Goal: Find specific page/section: Find specific page/section

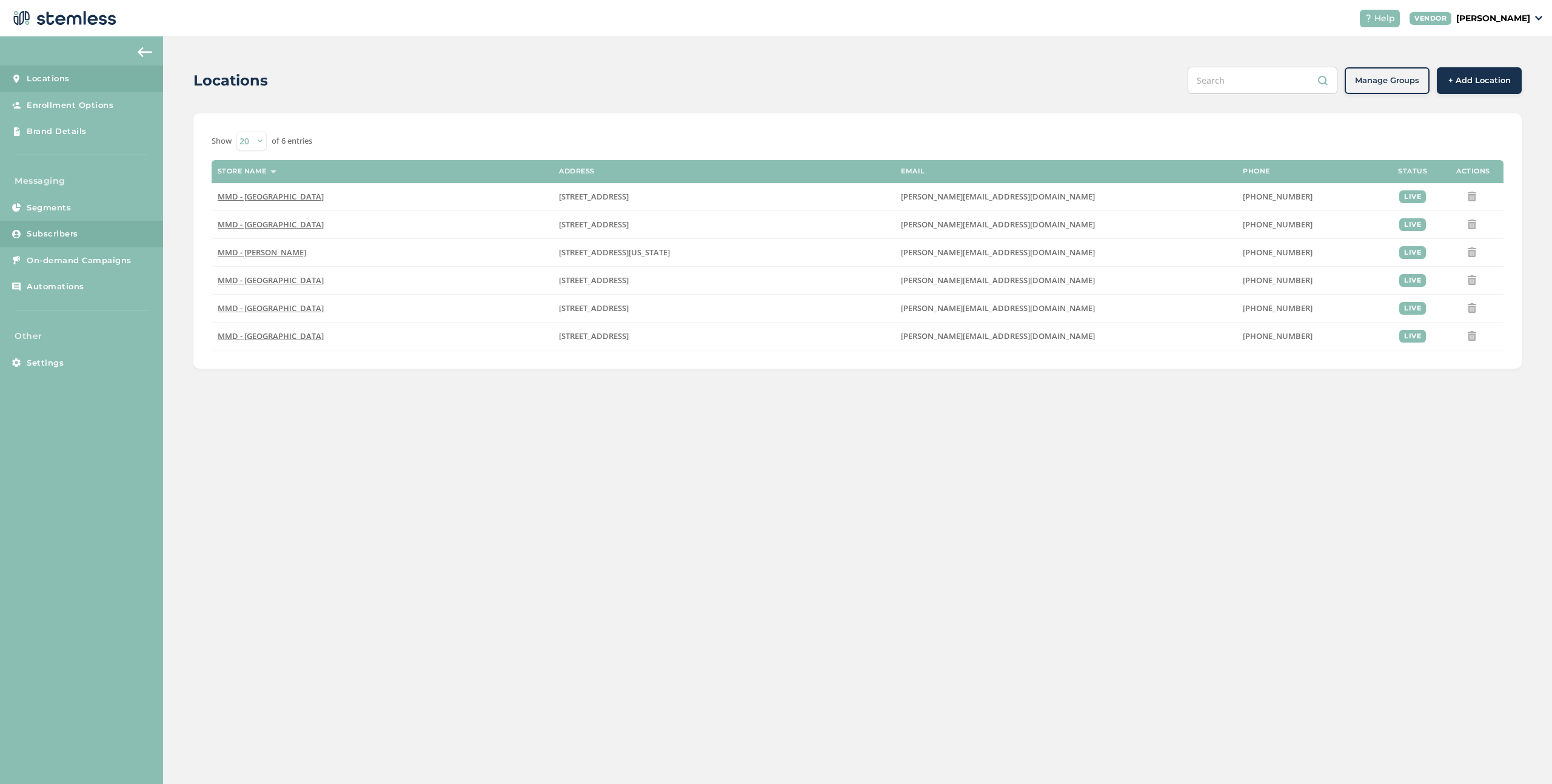
click at [87, 239] on link "Subscribers" at bounding box center [81, 234] width 163 height 27
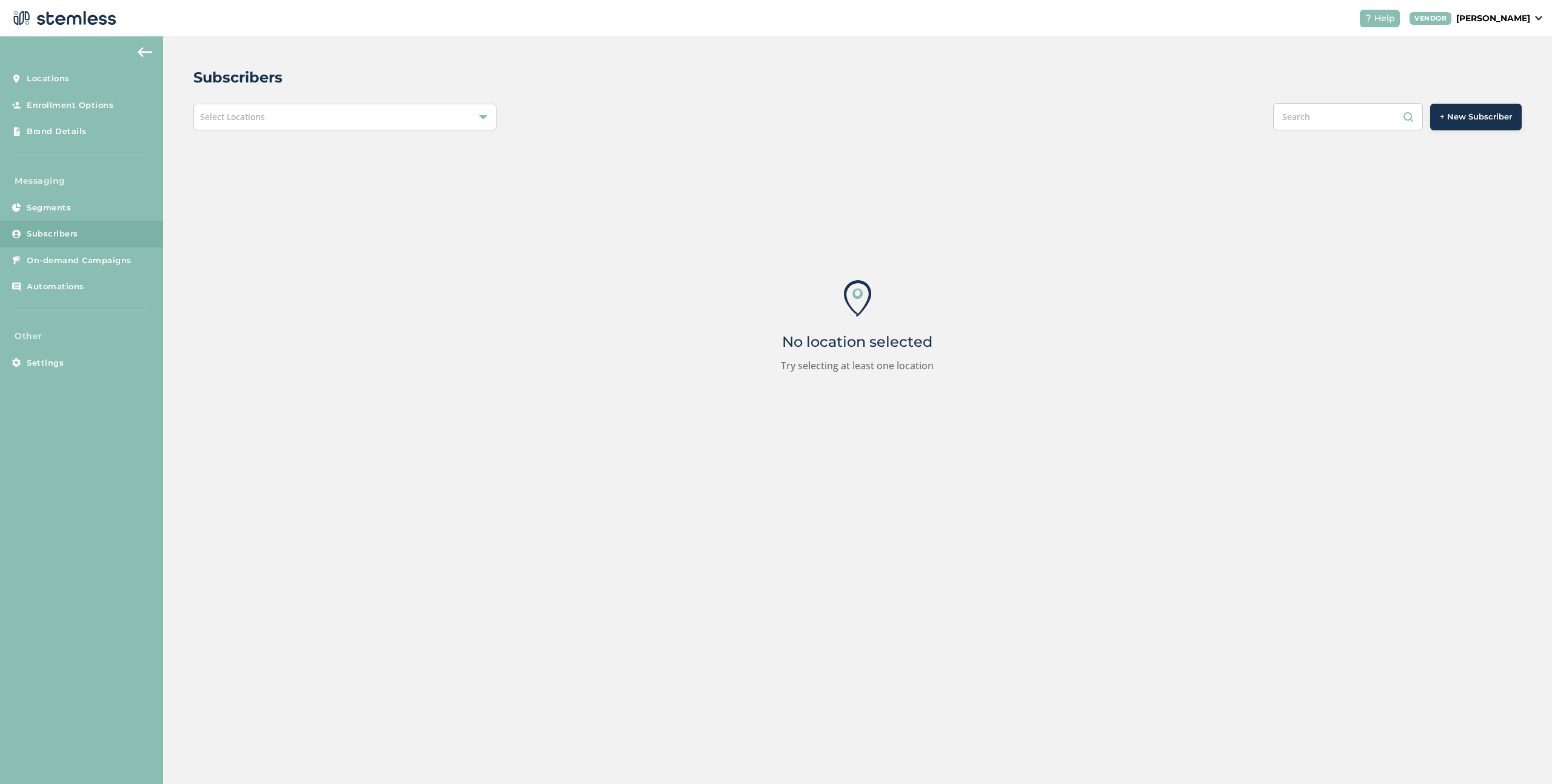
click at [49, 231] on span "Subscribers" at bounding box center [53, 234] width 52 height 12
click at [314, 114] on div "Select Locations" at bounding box center [345, 117] width 303 height 27
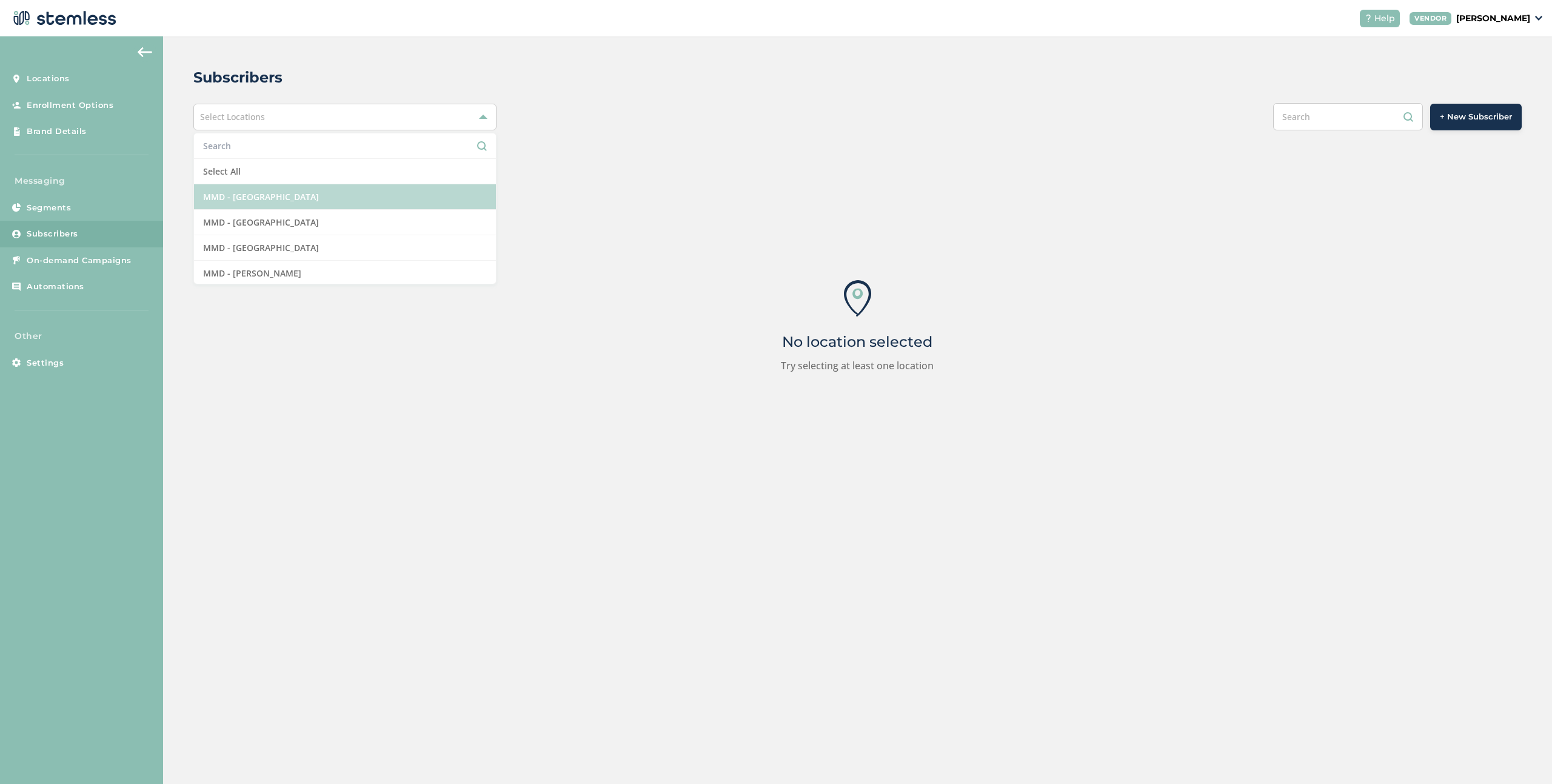
click at [275, 204] on li "MMD - [GEOGRAPHIC_DATA]" at bounding box center [345, 197] width 302 height 25
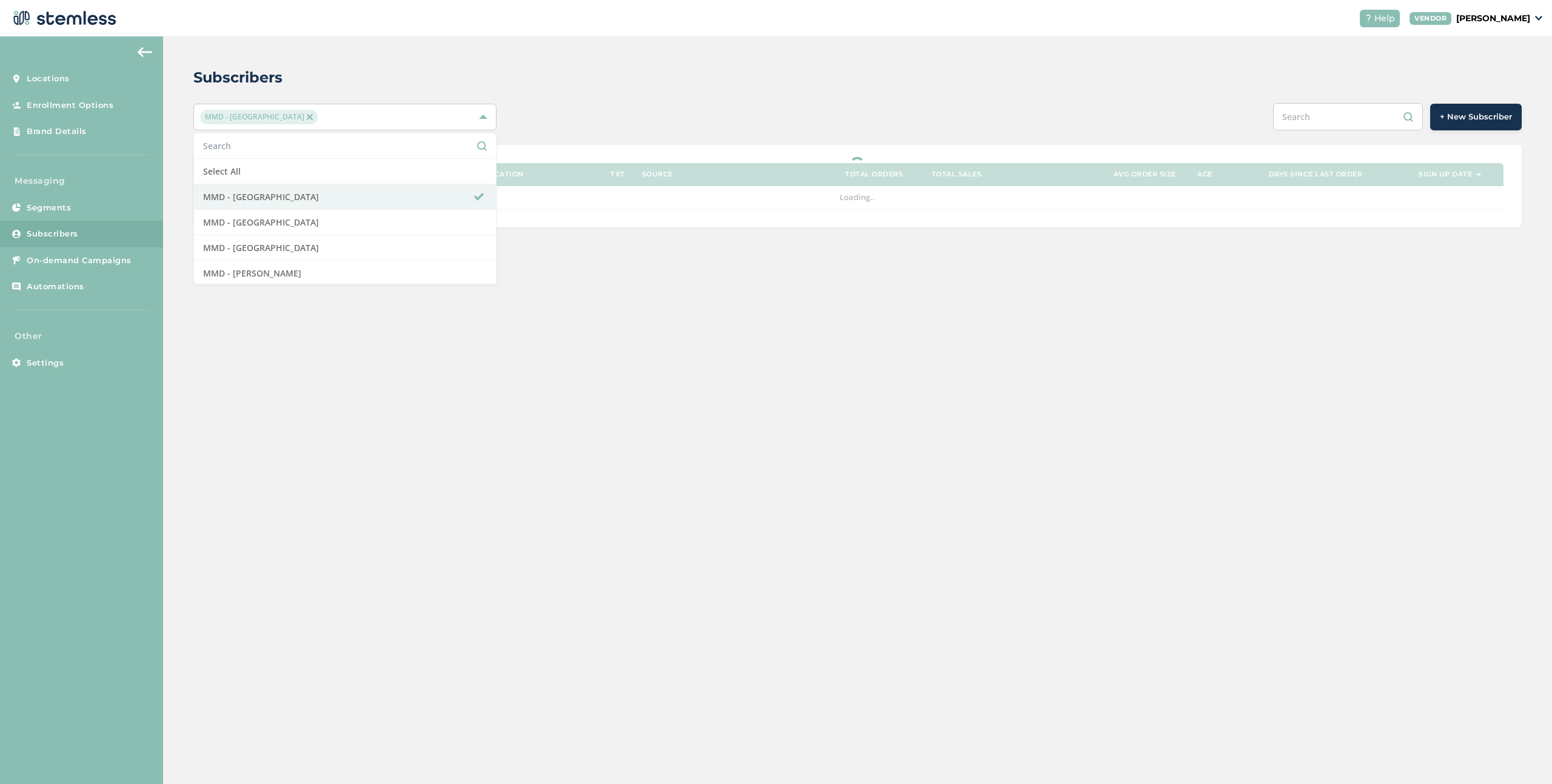
click at [654, 392] on div "Subscribers MMD - Hollywood Select All MMD - Hollywood MMD - Jersey City MMD - …" at bounding box center [858, 410] width 1389 height 748
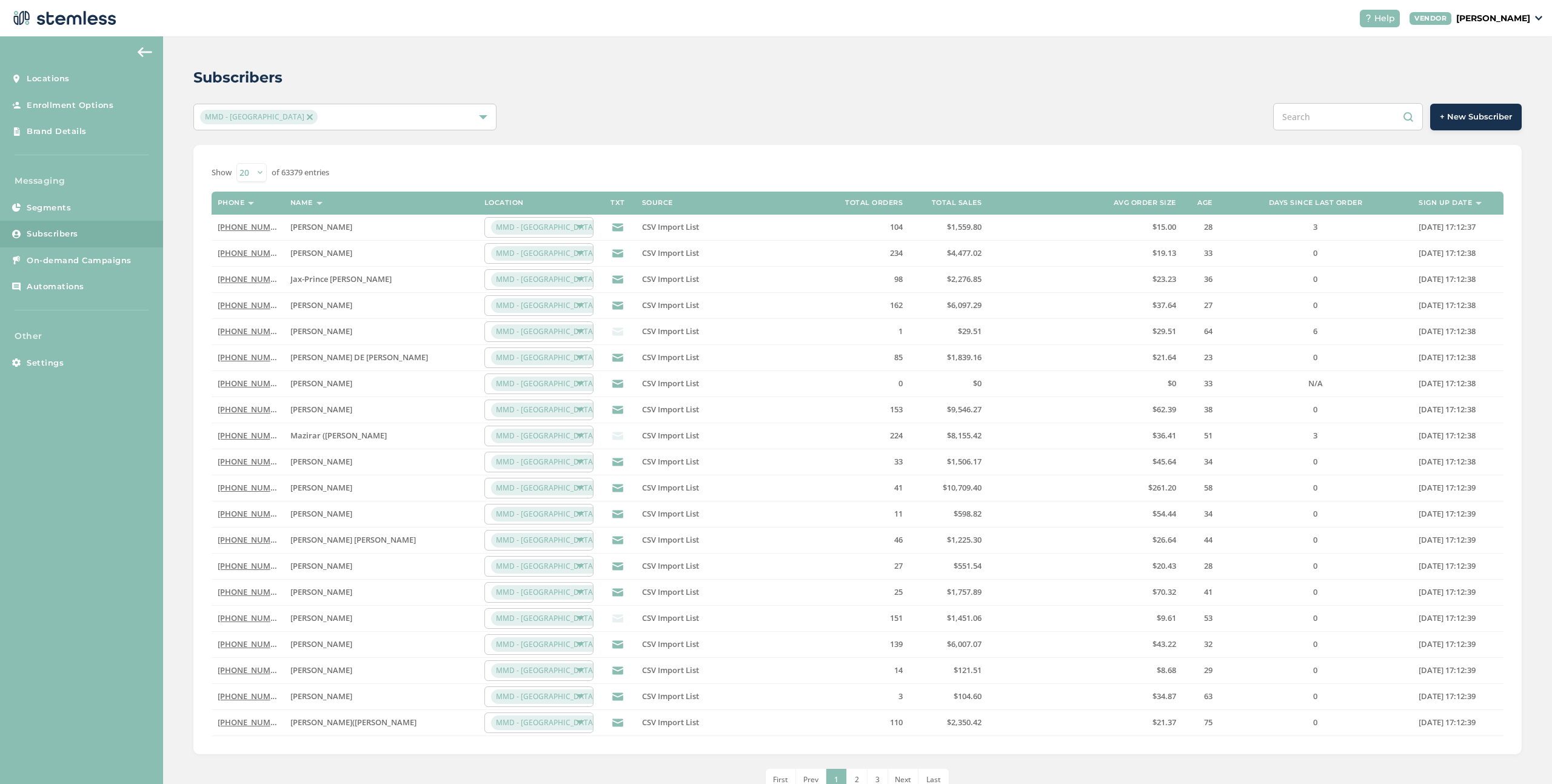
click at [253, 281] on link "[PHONE_NUMBER]" at bounding box center [253, 279] width 70 height 11
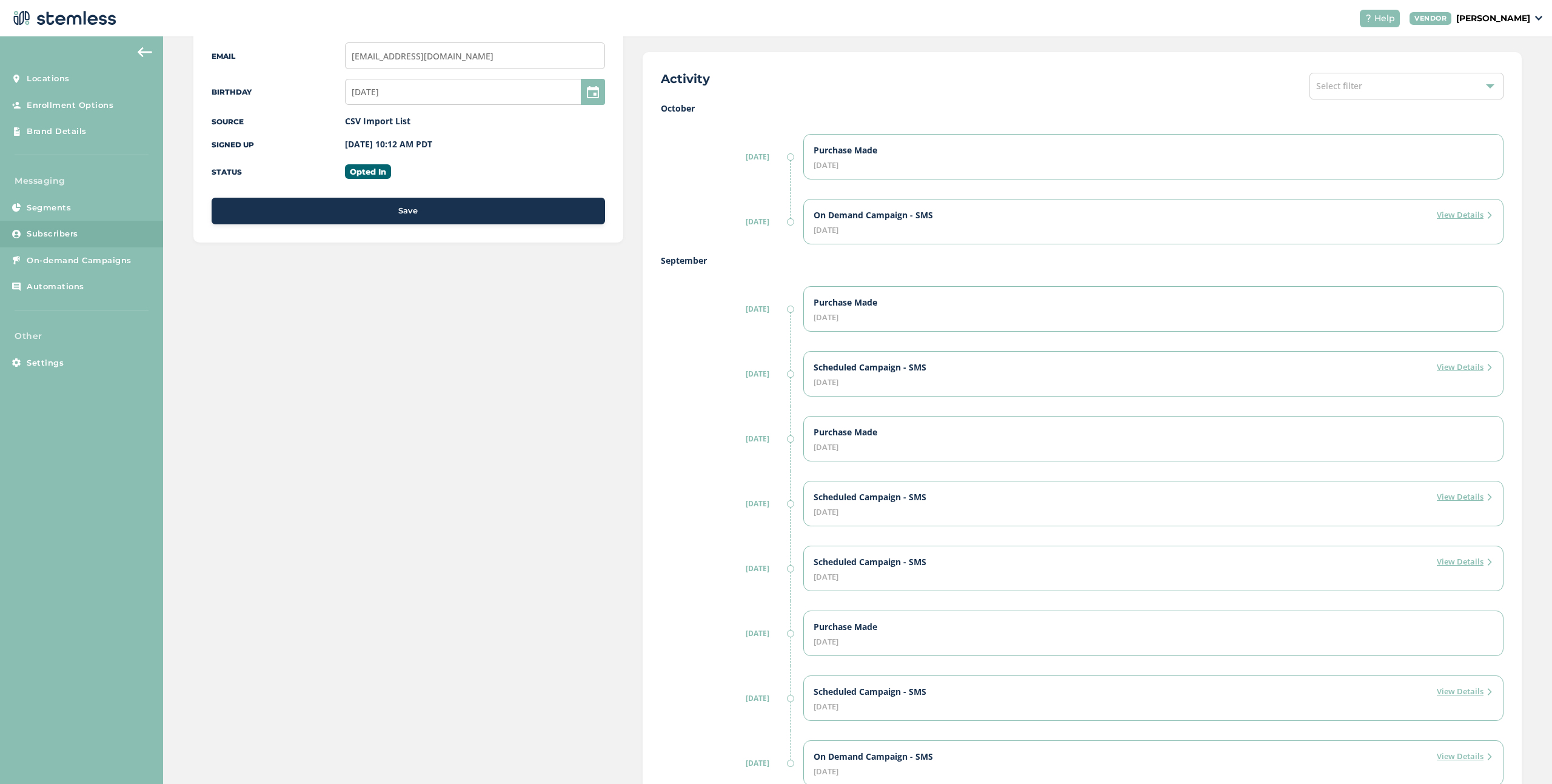
scroll to position [349, 0]
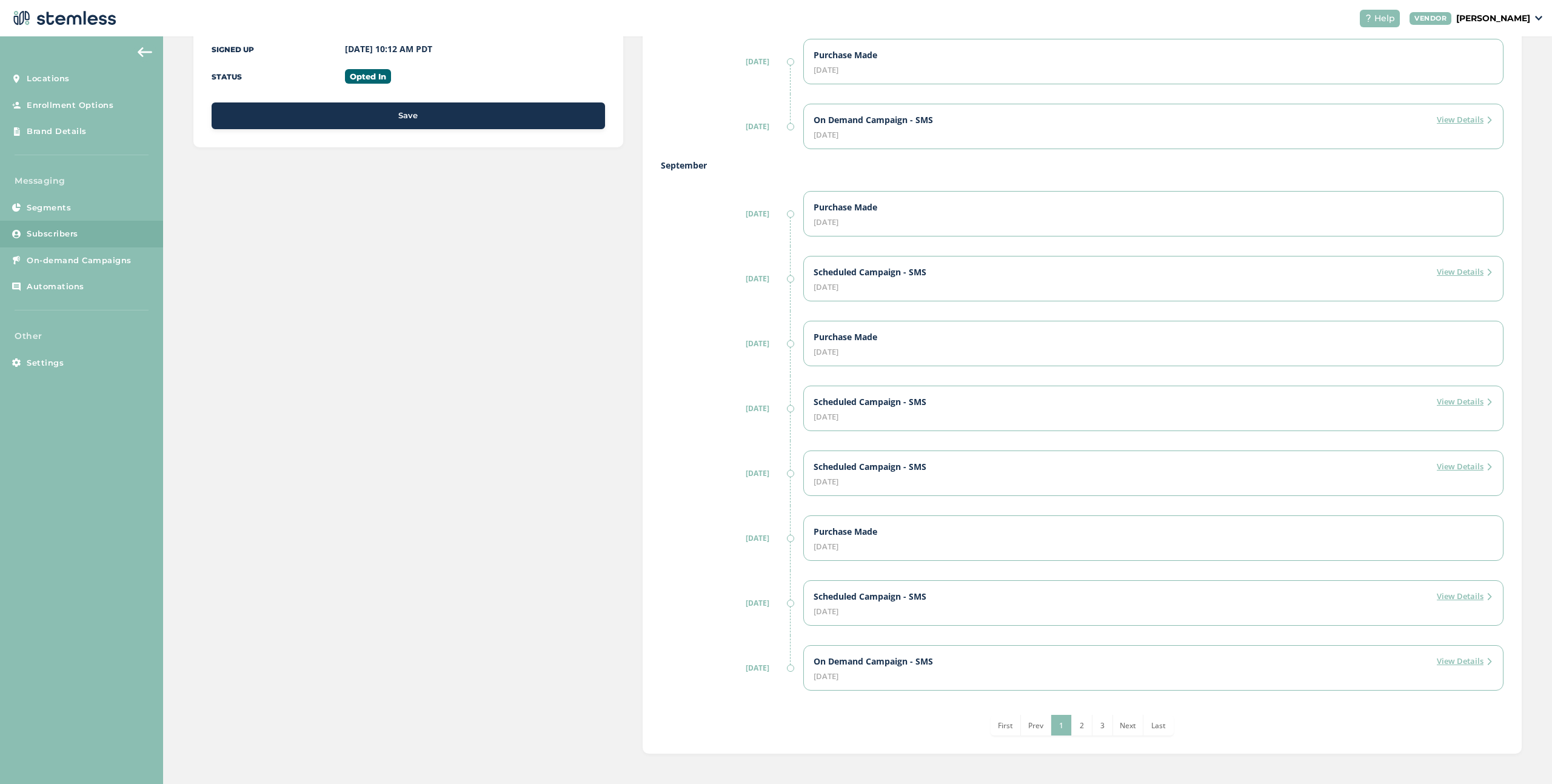
click at [1083, 729] on span "2" at bounding box center [1082, 725] width 4 height 10
click at [1051, 731] on span "1" at bounding box center [1051, 725] width 4 height 10
click at [1088, 727] on li "2" at bounding box center [1082, 725] width 21 height 21
click at [1094, 731] on li "3" at bounding box center [1092, 725] width 21 height 21
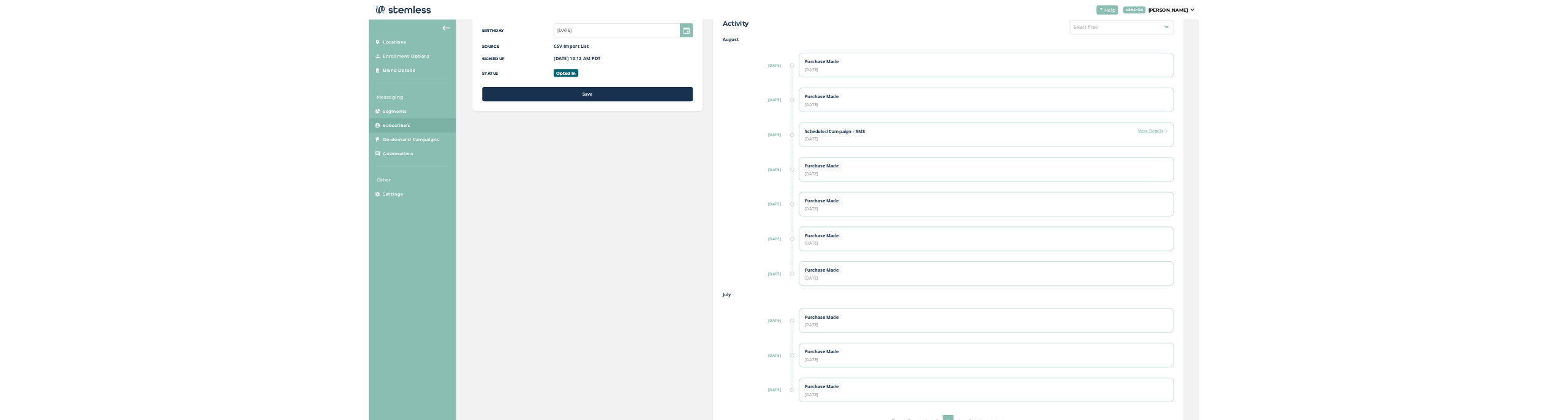
scroll to position [287, 0]
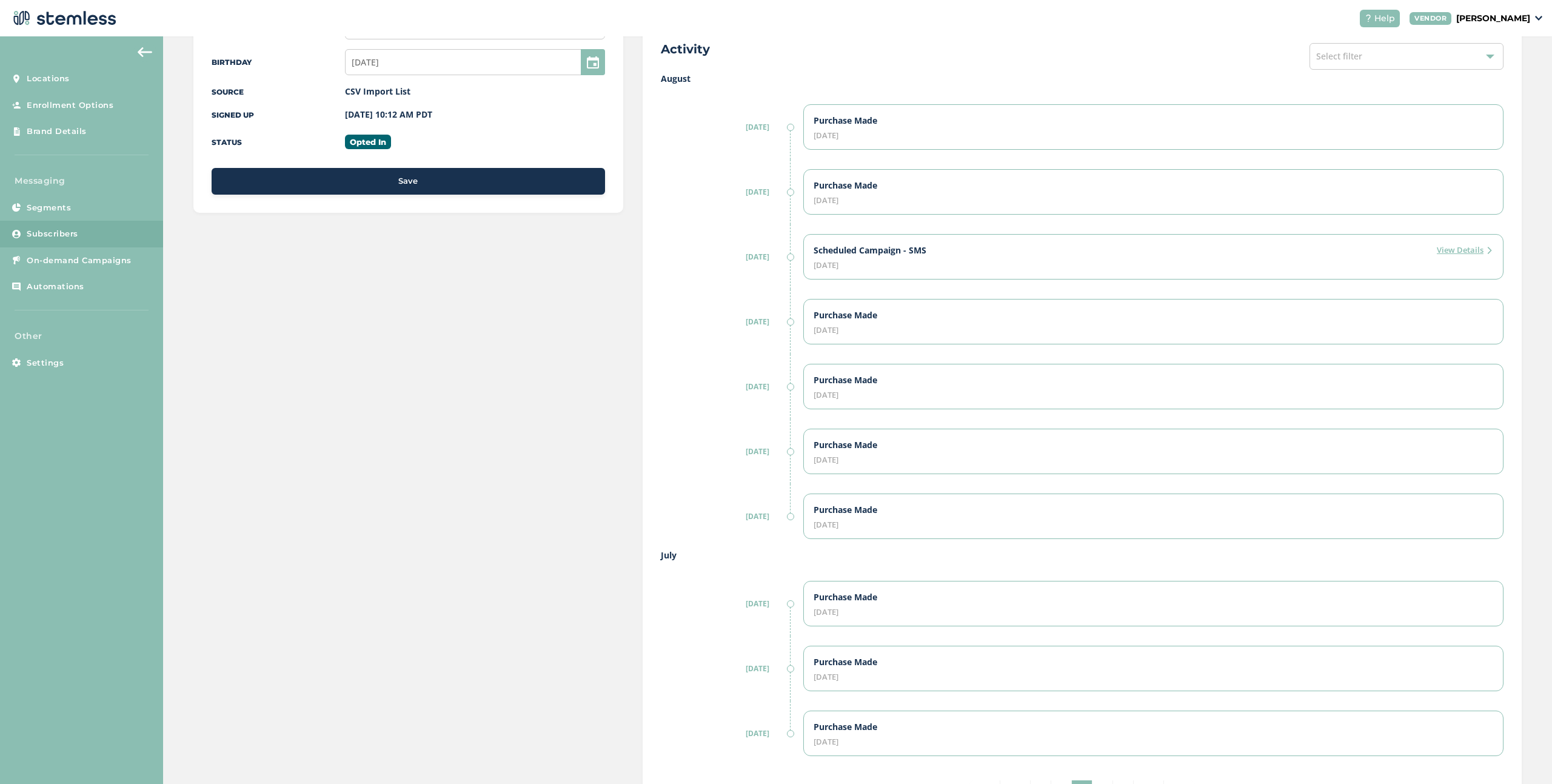
click at [1469, 402] on div "Purchase Made [DATE]" at bounding box center [1153, 386] width 700 height 46
drag, startPoint x: 913, startPoint y: 385, endPoint x: 802, endPoint y: 372, distance: 111.8
click at [802, 372] on div "[DATE] Purchase Made [DATE]" at bounding box center [1082, 386] width 843 height 65
click at [874, 378] on label "Purchase Made" at bounding box center [845, 380] width 63 height 12
click at [899, 378] on div "Purchase Made" at bounding box center [1153, 380] width 680 height 12
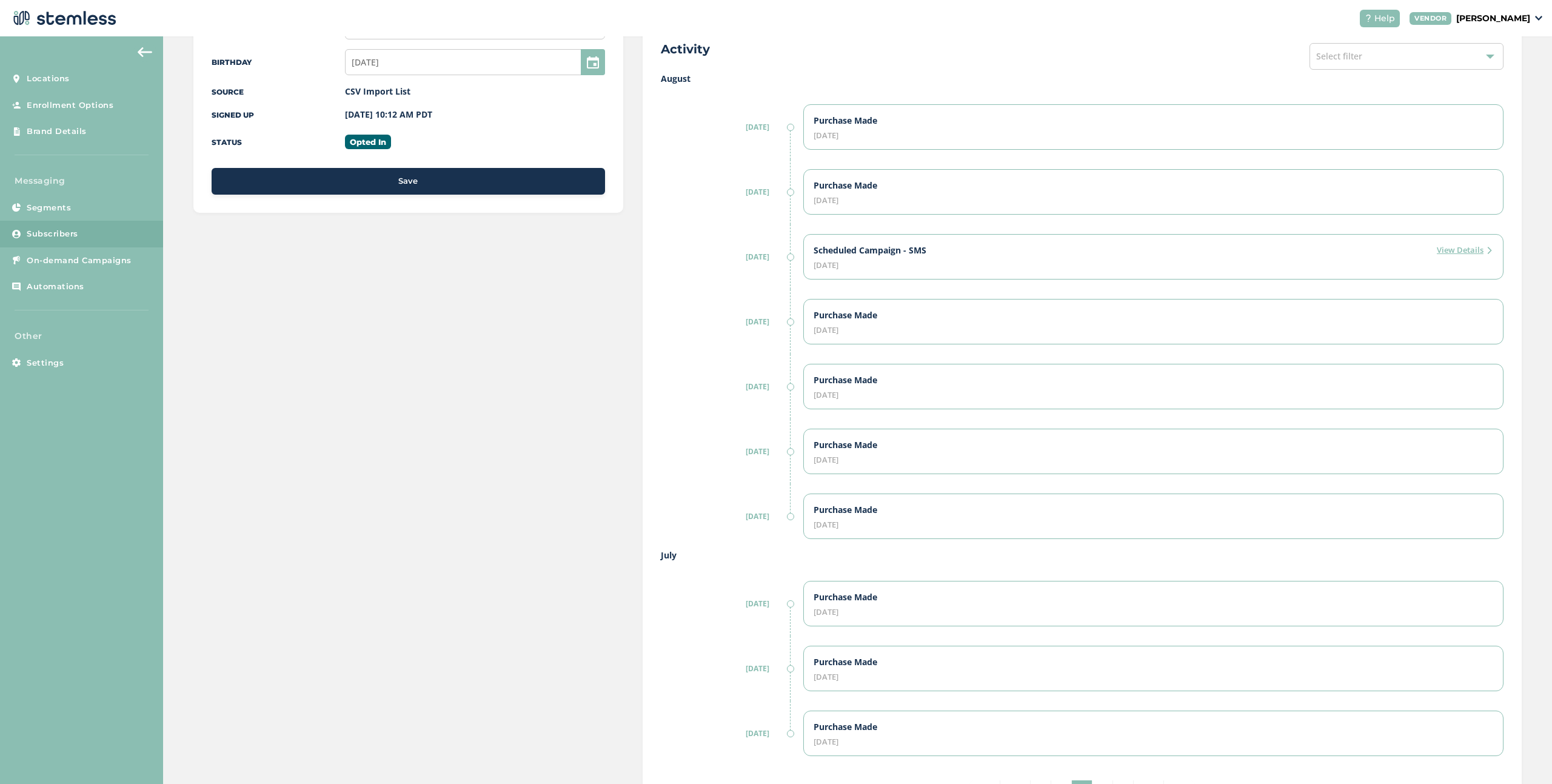
drag, startPoint x: 1008, startPoint y: 393, endPoint x: 917, endPoint y: 382, distance: 91.7
click at [759, 380] on div "[DATE] Purchase Made [DATE]" at bounding box center [1082, 386] width 843 height 65
click at [1443, 253] on label "View Details" at bounding box center [1465, 250] width 56 height 12
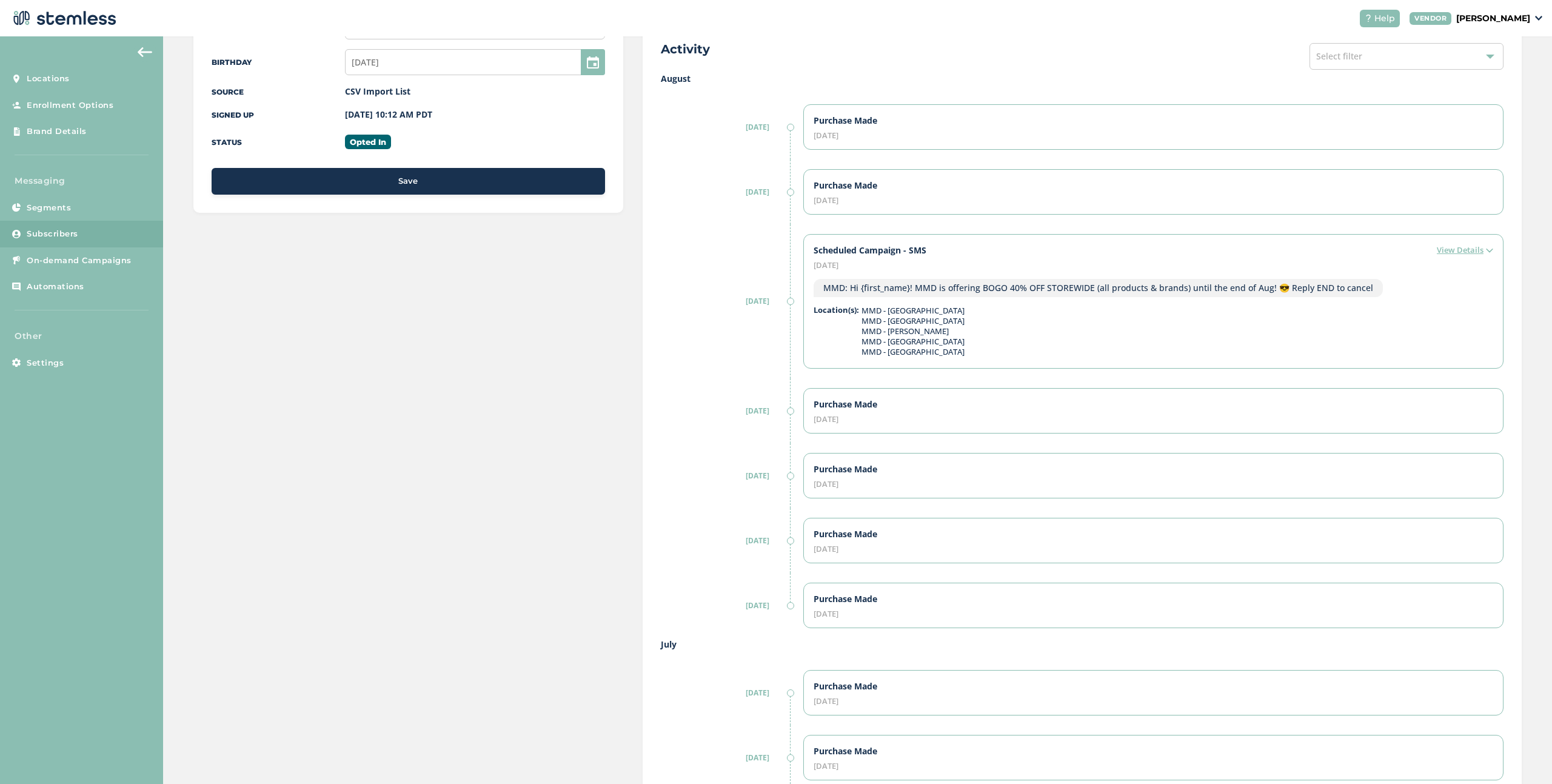
click at [1444, 253] on label "View Details" at bounding box center [1465, 250] width 56 height 12
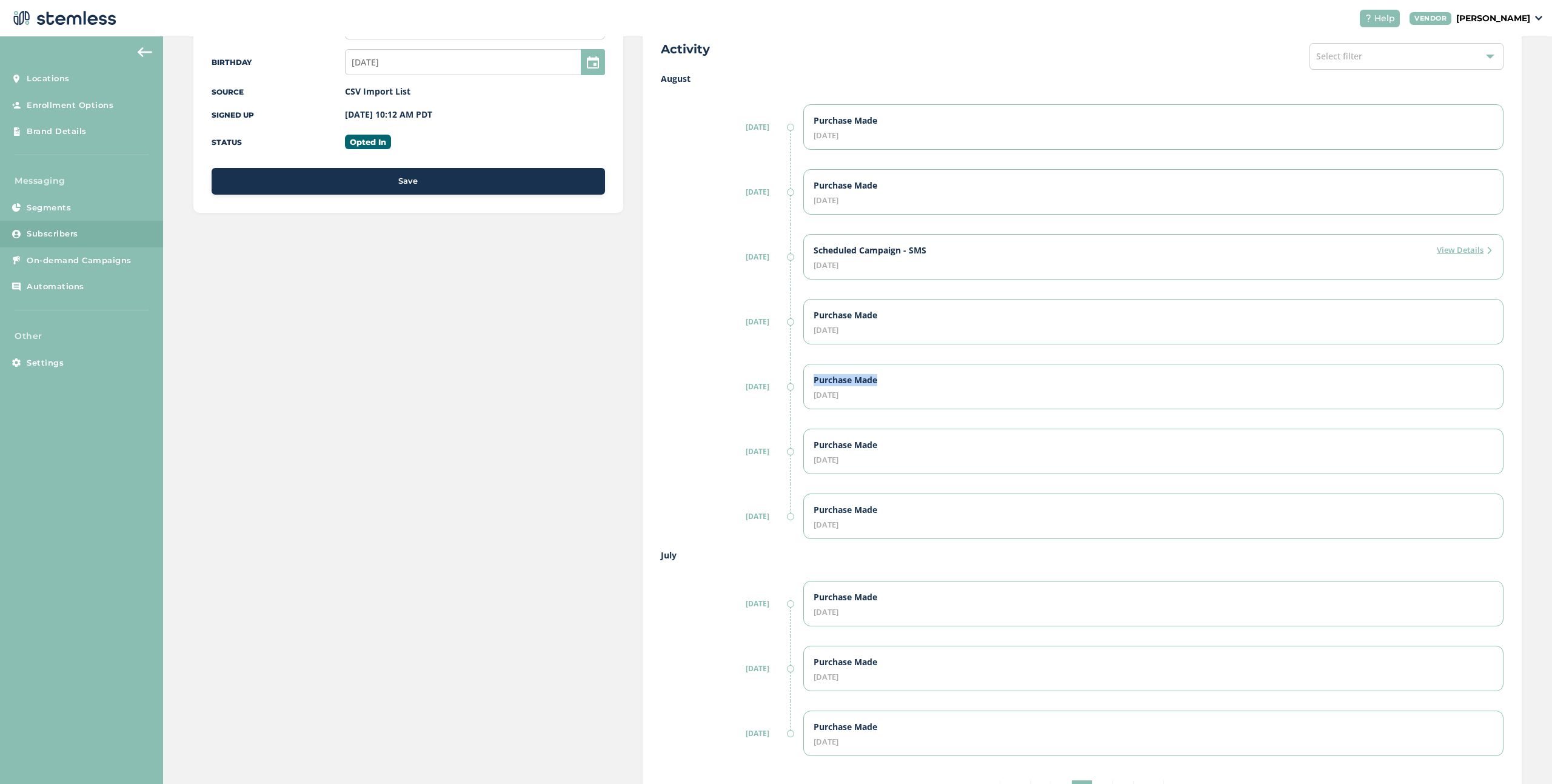
drag, startPoint x: 852, startPoint y: 377, endPoint x: 811, endPoint y: 375, distance: 41.0
click at [811, 375] on div "Purchase Made [DATE]" at bounding box center [1153, 386] width 700 height 46
click at [878, 376] on label "Purchase Made" at bounding box center [845, 380] width 63 height 12
drag, startPoint x: 905, startPoint y: 378, endPoint x: 812, endPoint y: 385, distance: 93.3
click at [806, 382] on div "Purchase Made [DATE]" at bounding box center [1153, 386] width 700 height 46
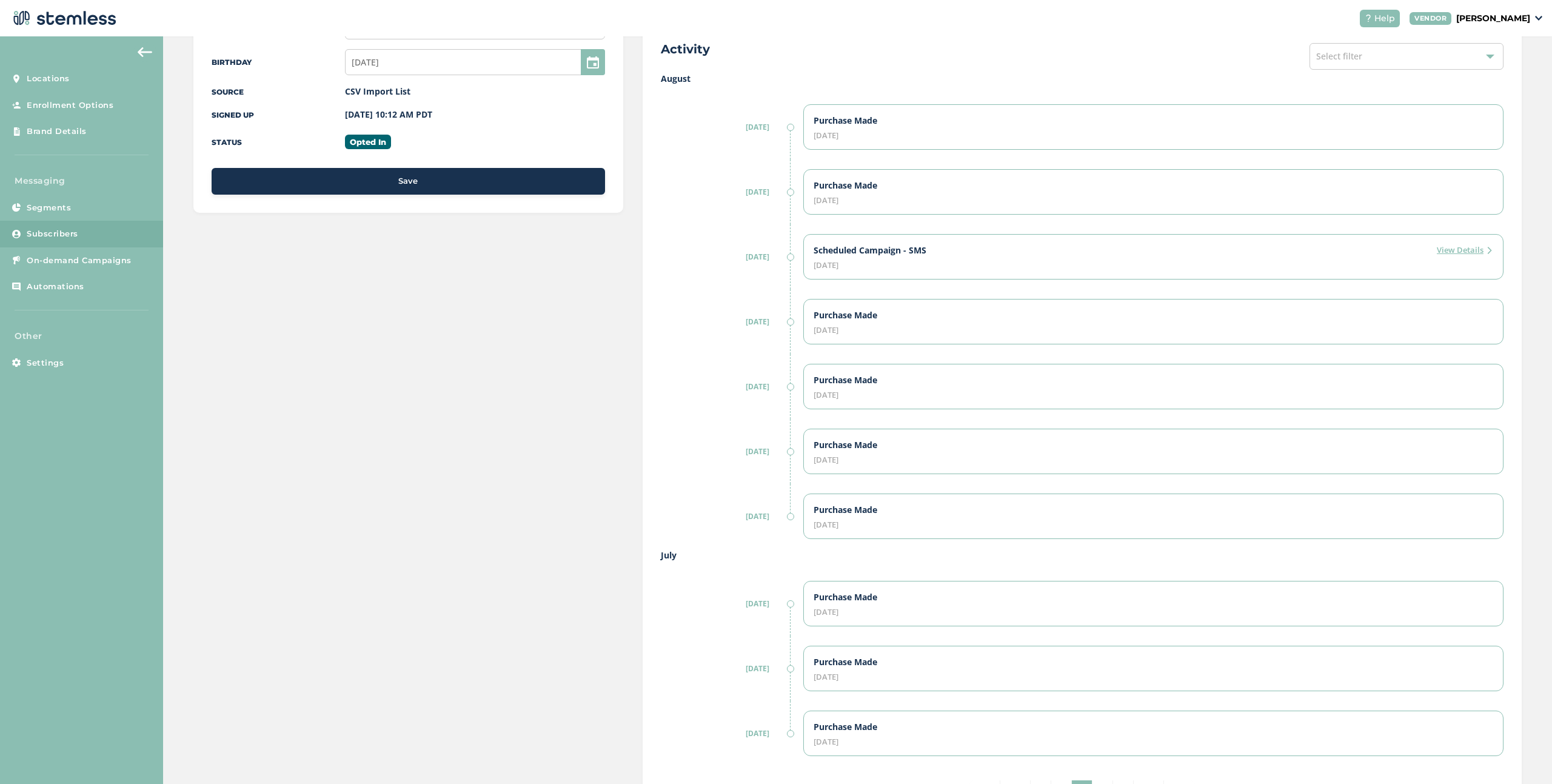
click at [891, 393] on div "[DATE]" at bounding box center [1153, 395] width 680 height 8
drag, startPoint x: 867, startPoint y: 387, endPoint x: 813, endPoint y: 378, distance: 54.7
click at [813, 378] on div "Purchase Made [DATE]" at bounding box center [1153, 386] width 700 height 46
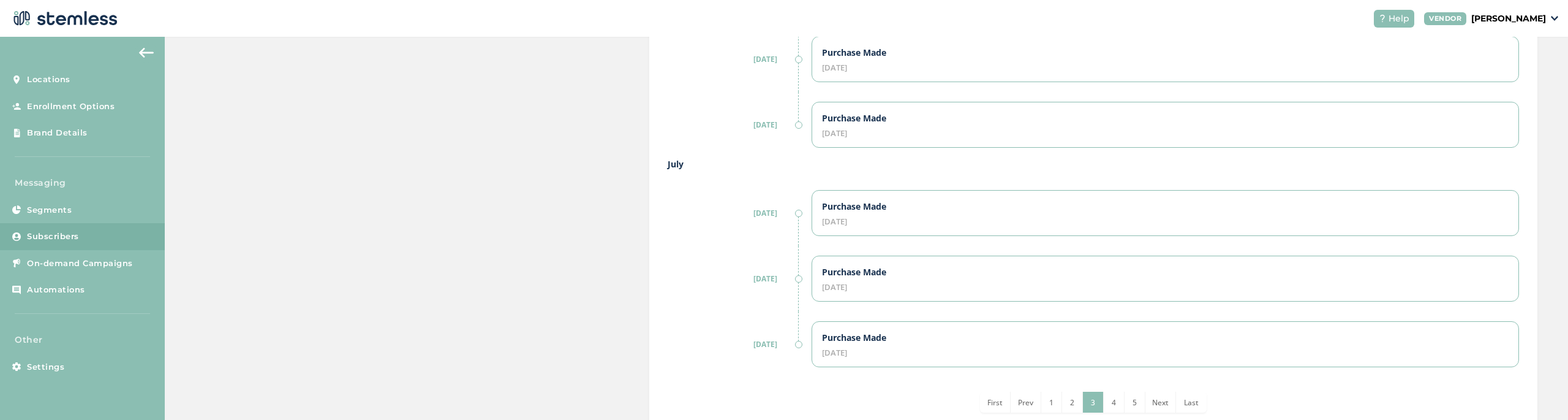
scroll to position [725, 0]
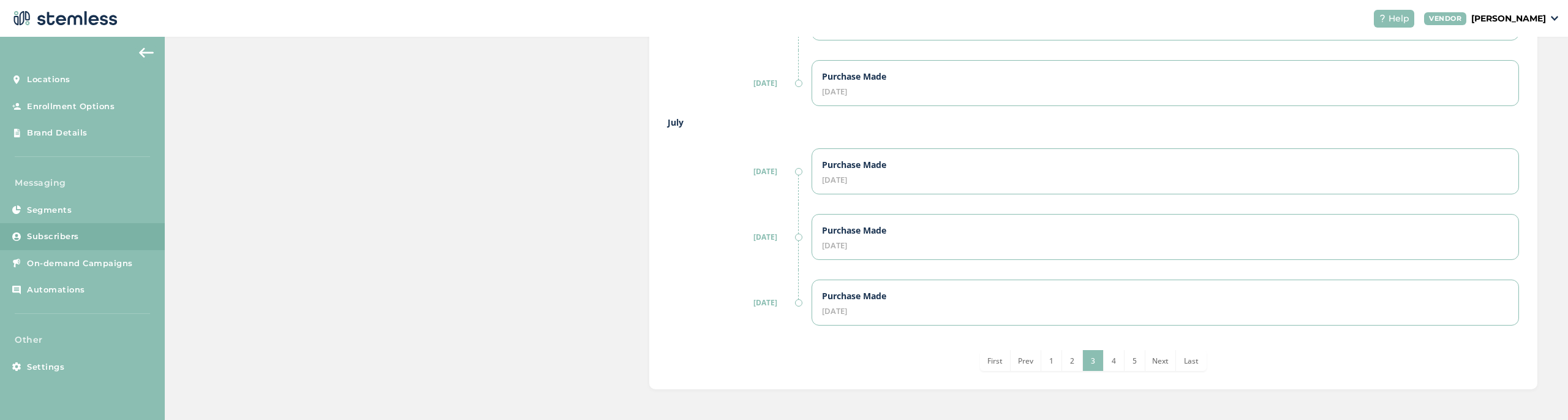
click at [1073, 366] on li "2" at bounding box center [1072, 360] width 21 height 21
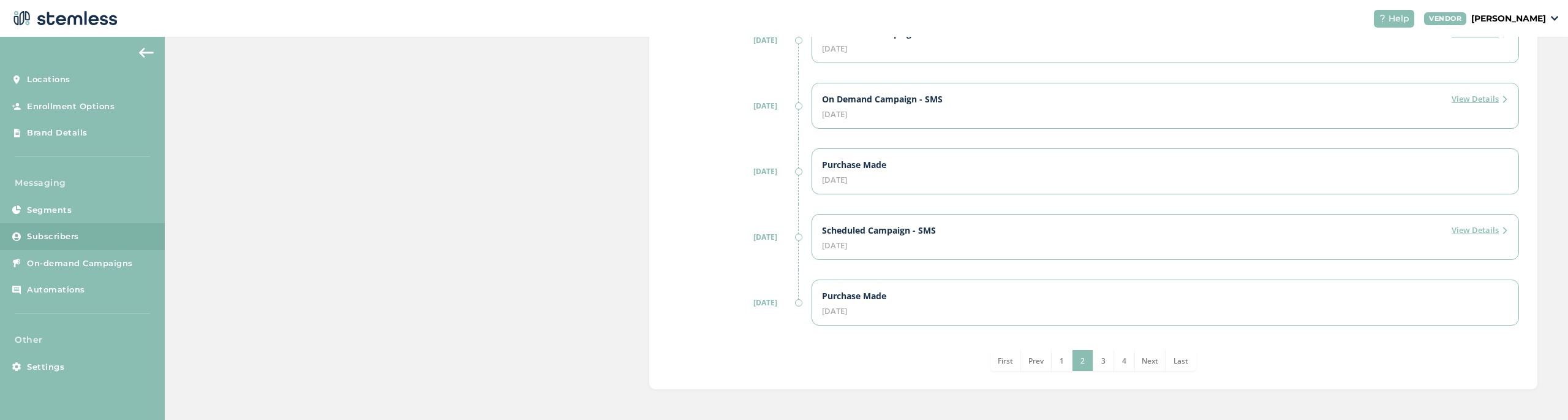
click at [1065, 363] on li "1" at bounding box center [1062, 360] width 21 height 21
